Goal: Transaction & Acquisition: Book appointment/travel/reservation

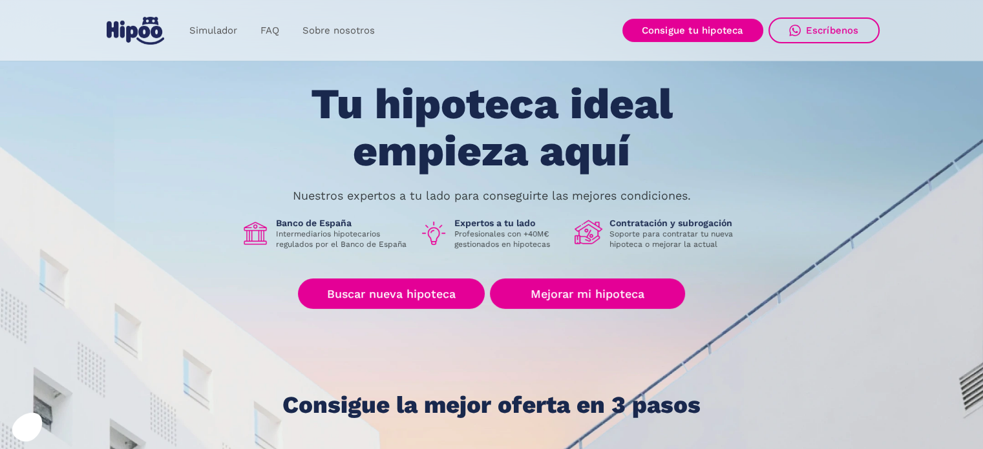
scroll to position [65, 0]
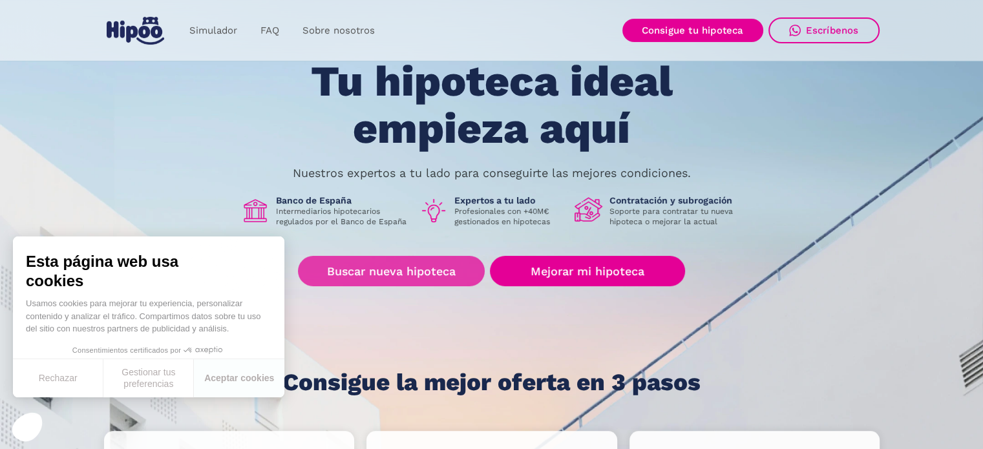
click at [385, 270] on link "Buscar nueva hipoteca" at bounding box center [391, 271] width 187 height 30
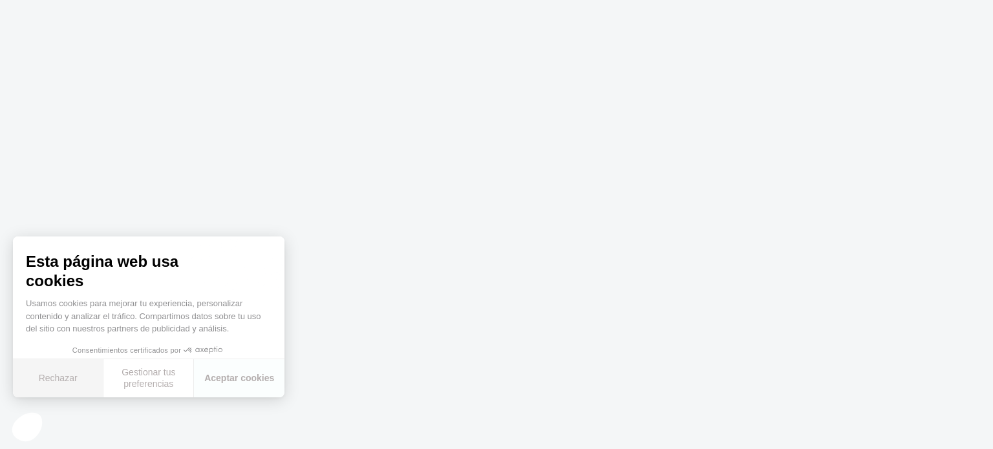
click at [63, 378] on button "Rechazar" at bounding box center [58, 379] width 91 height 38
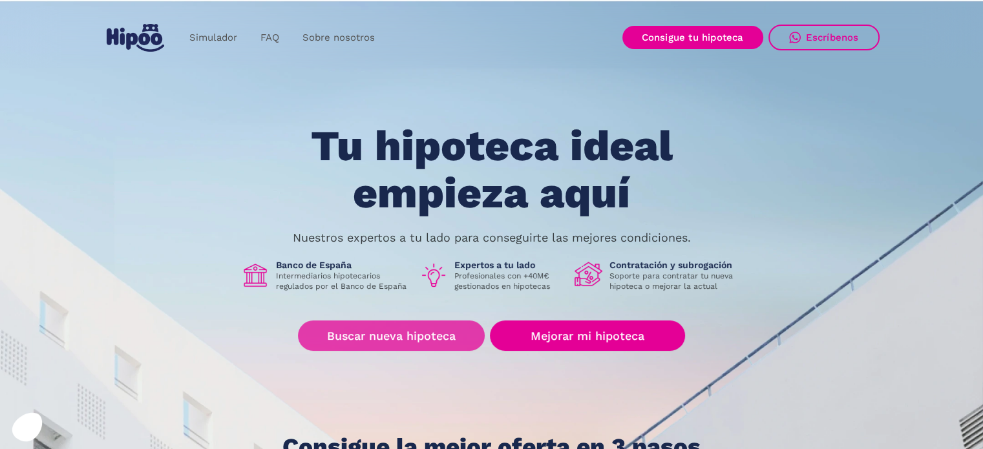
click at [396, 336] on link "Buscar nueva hipoteca" at bounding box center [391, 336] width 187 height 30
